Goal: Task Accomplishment & Management: Use online tool/utility

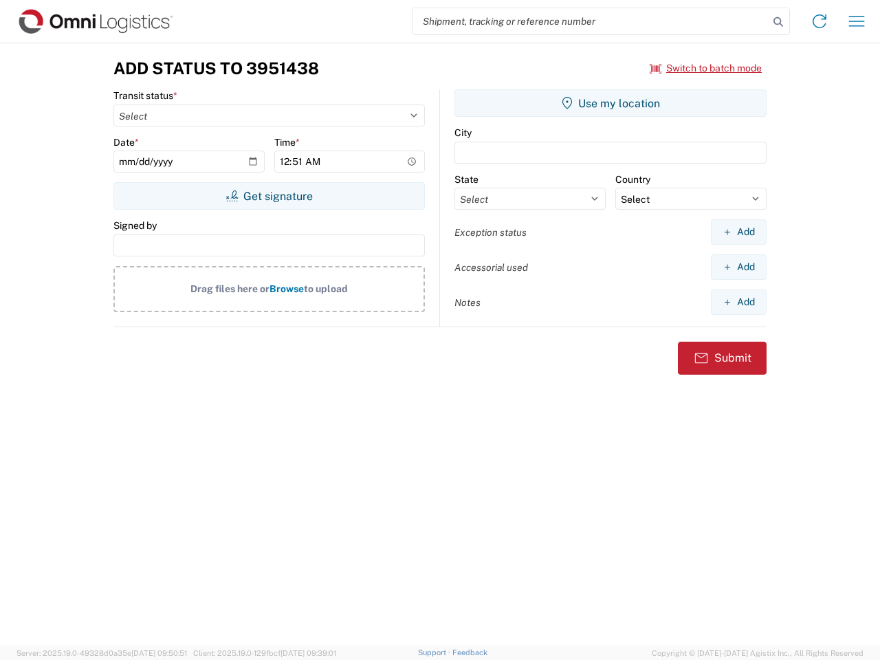
click at [590, 21] on input "search" at bounding box center [590, 21] width 356 height 26
click at [778, 22] on icon at bounding box center [777, 21] width 19 height 19
click at [819, 21] on icon at bounding box center [819, 21] width 22 height 22
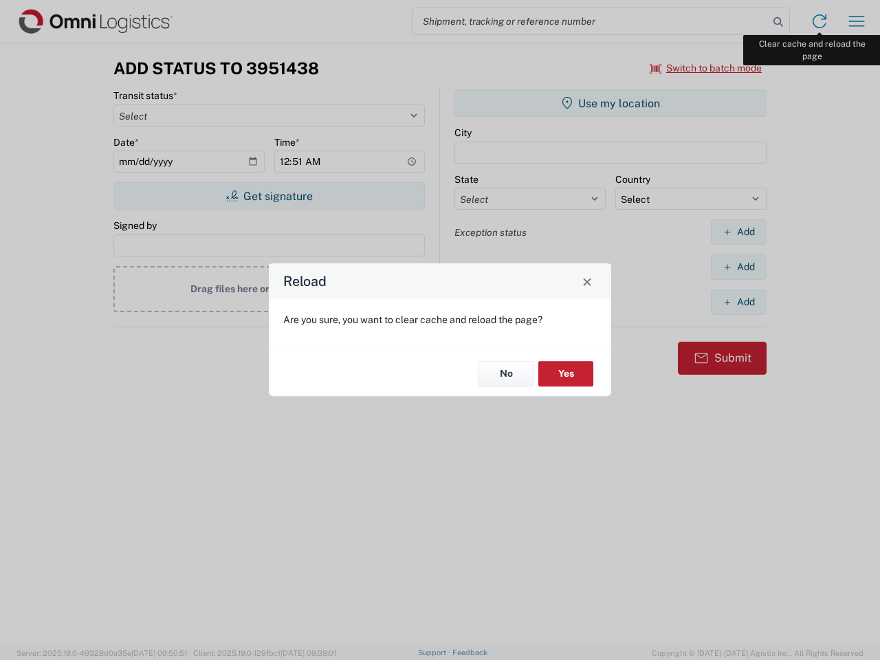
click at [856, 21] on div "Reload Are you sure, you want to clear cache and reload the page? No Yes" at bounding box center [440, 330] width 880 height 660
click at [706, 68] on div "Reload Are you sure, you want to clear cache and reload the page? No Yes" at bounding box center [440, 330] width 880 height 660
click at [269, 196] on div "Reload Are you sure, you want to clear cache and reload the page? No Yes" at bounding box center [440, 330] width 880 height 660
click at [610, 103] on div "Reload Are you sure, you want to clear cache and reload the page? No Yes" at bounding box center [440, 330] width 880 height 660
click at [738, 232] on div "Reload Are you sure, you want to clear cache and reload the page? No Yes" at bounding box center [440, 330] width 880 height 660
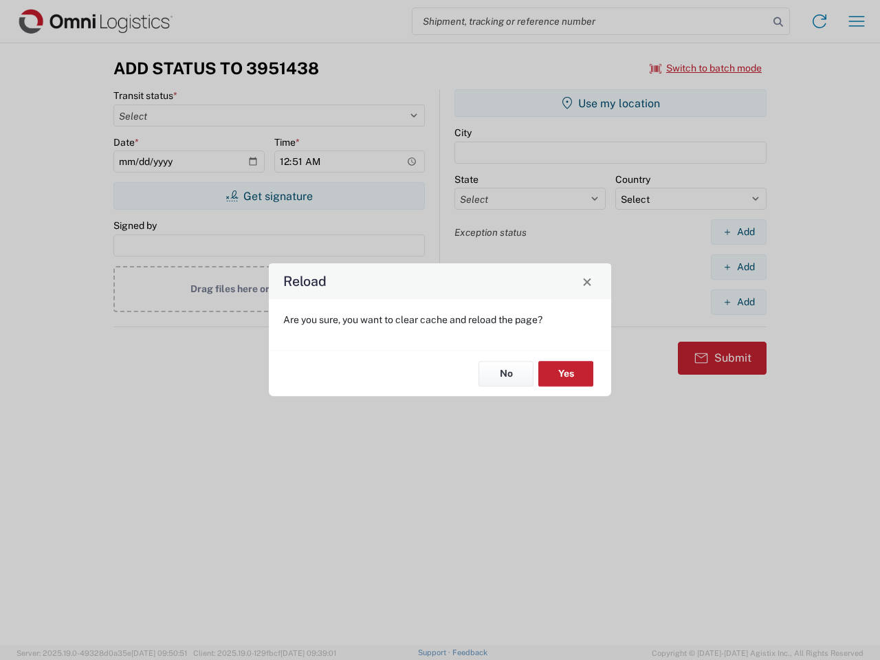
click at [738, 267] on div "Reload Are you sure, you want to clear cache and reload the page? No Yes" at bounding box center [440, 330] width 880 height 660
click at [738, 302] on div "Reload Are you sure, you want to clear cache and reload the page? No Yes" at bounding box center [440, 330] width 880 height 660
